Goal: Information Seeking & Learning: Understand process/instructions

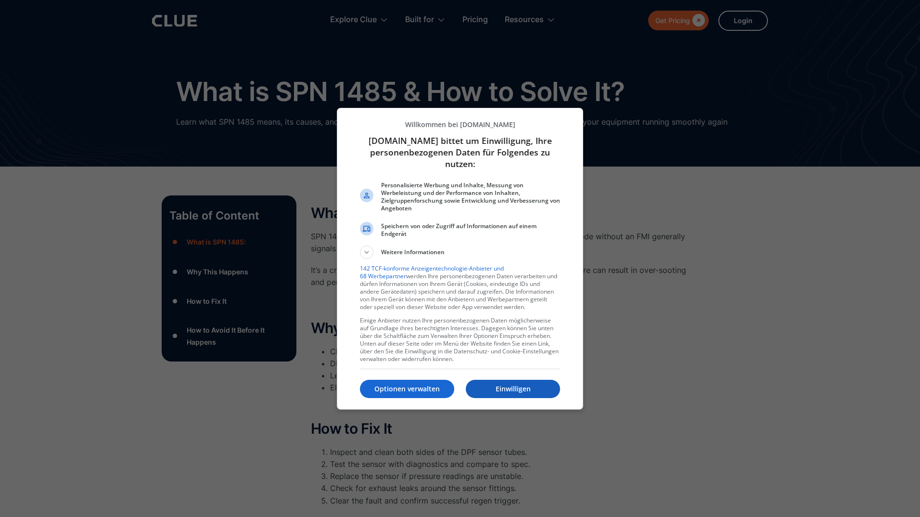
click at [497, 393] on p "Einwilligen" at bounding box center [513, 389] width 94 height 10
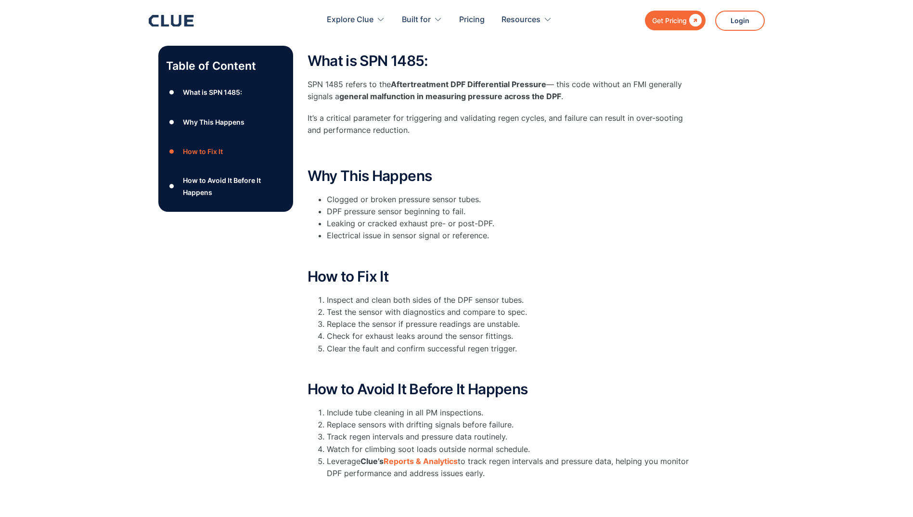
scroll to position [192, 0]
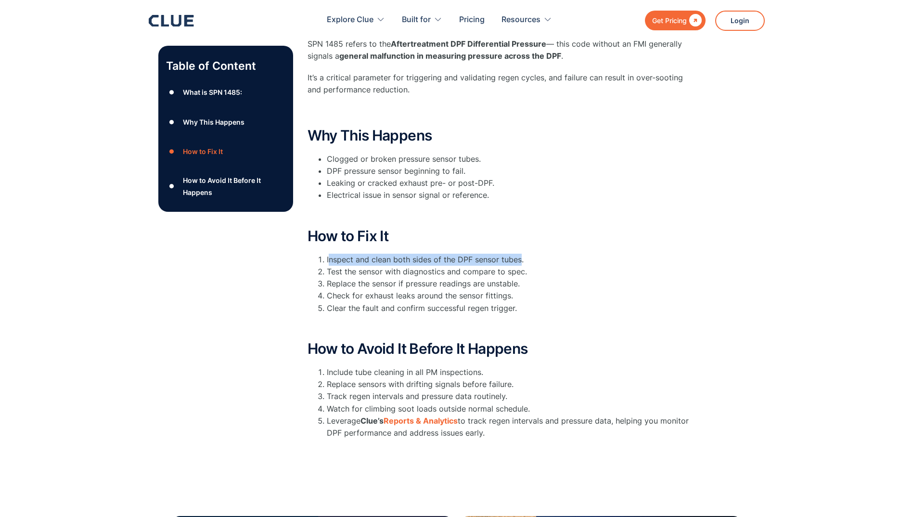
drag, startPoint x: 328, startPoint y: 260, endPoint x: 522, endPoint y: 259, distance: 193.9
click at [522, 259] on li "Inspect and clean both sides of the DPF sensor tubes." at bounding box center [510, 260] width 366 height 12
drag, startPoint x: 327, startPoint y: 272, endPoint x: 526, endPoint y: 269, distance: 199.7
click at [526, 269] on li "Test the sensor with diagnostics and compare to spec." at bounding box center [510, 272] width 366 height 12
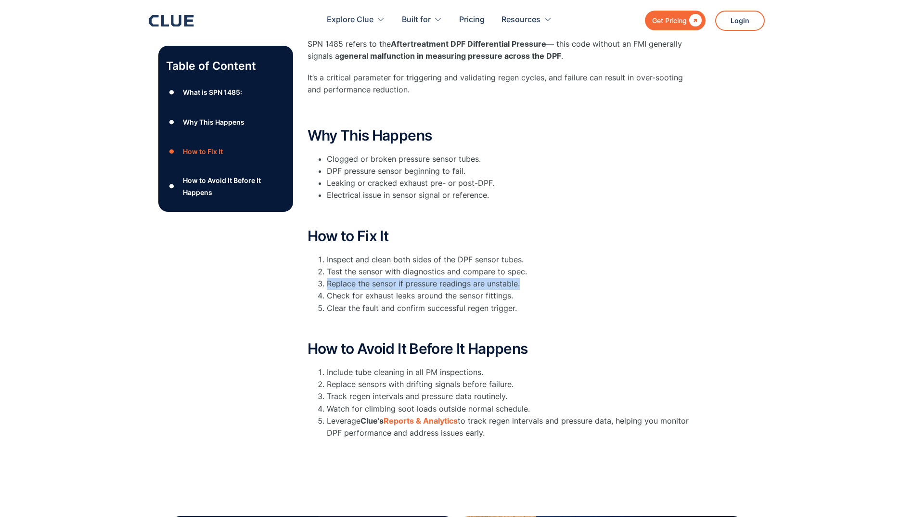
drag, startPoint x: 326, startPoint y: 280, endPoint x: 534, endPoint y: 281, distance: 207.8
click at [534, 281] on li "Replace the sensor if pressure readings are unstable." at bounding box center [510, 284] width 366 height 12
click at [657, 233] on h2 "How to Fix It" at bounding box center [499, 236] width 385 height 16
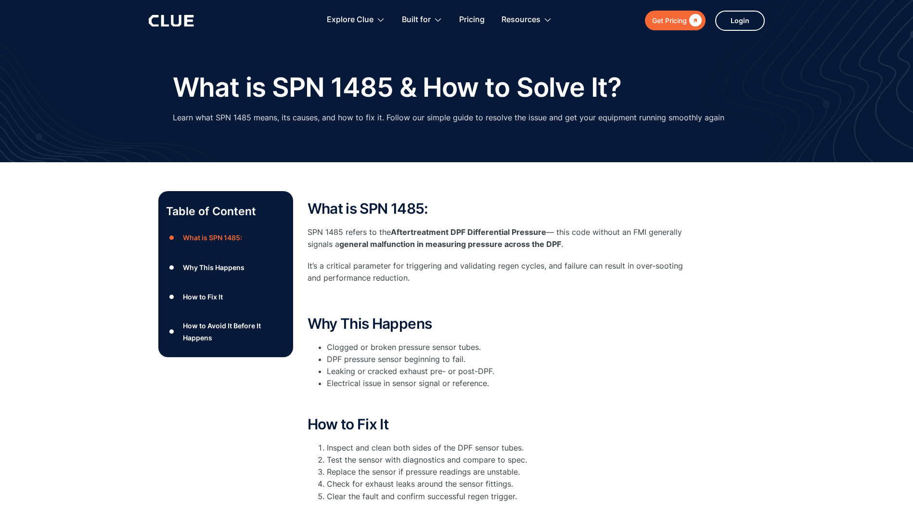
scroll to position [0, 0]
